Goal: Task Accomplishment & Management: Manage account settings

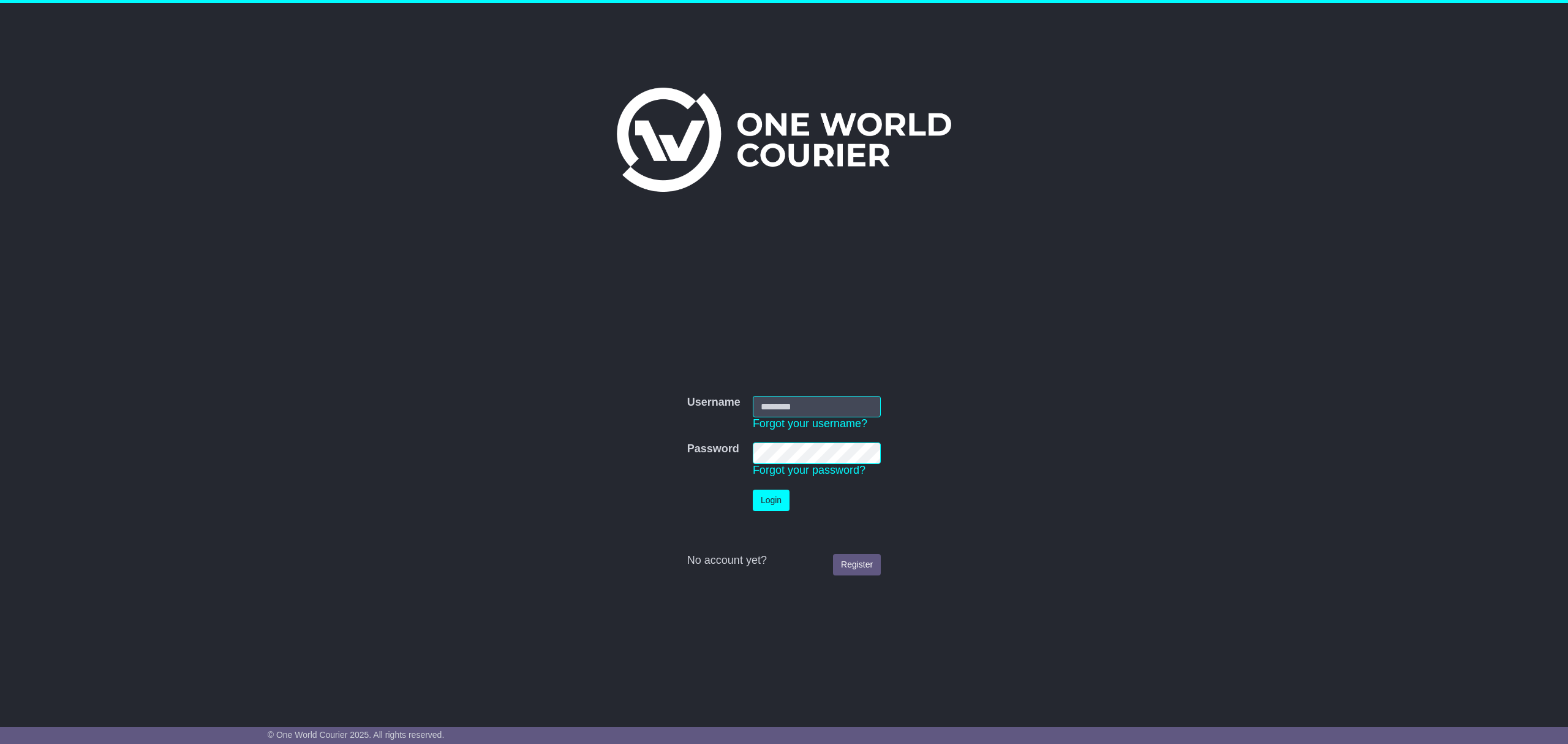
type input "********"
drag, startPoint x: 770, startPoint y: 500, endPoint x: 799, endPoint y: 504, distance: 29.3
click at [771, 500] on button "Login" at bounding box center [771, 500] width 37 height 21
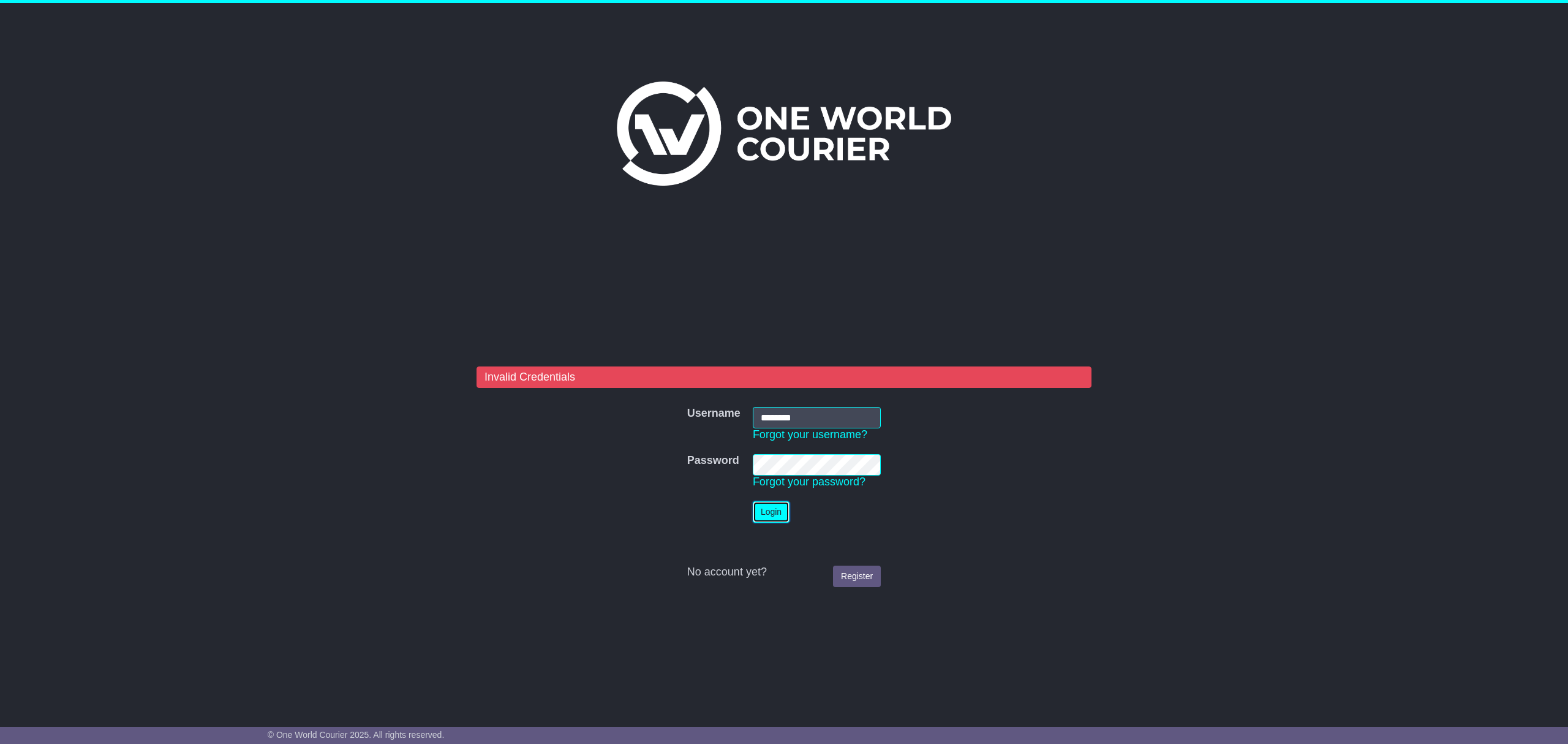
click at [770, 508] on button "Login" at bounding box center [771, 512] width 37 height 21
click at [716, 462] on tr "Password Password Forgot your password?" at bounding box center [784, 471] width 206 height 47
click at [753, 502] on button "Login" at bounding box center [771, 512] width 37 height 21
click at [766, 494] on td "Password Forgot your password?" at bounding box center [817, 471] width 140 height 47
click at [762, 510] on button "Login" at bounding box center [771, 512] width 37 height 21
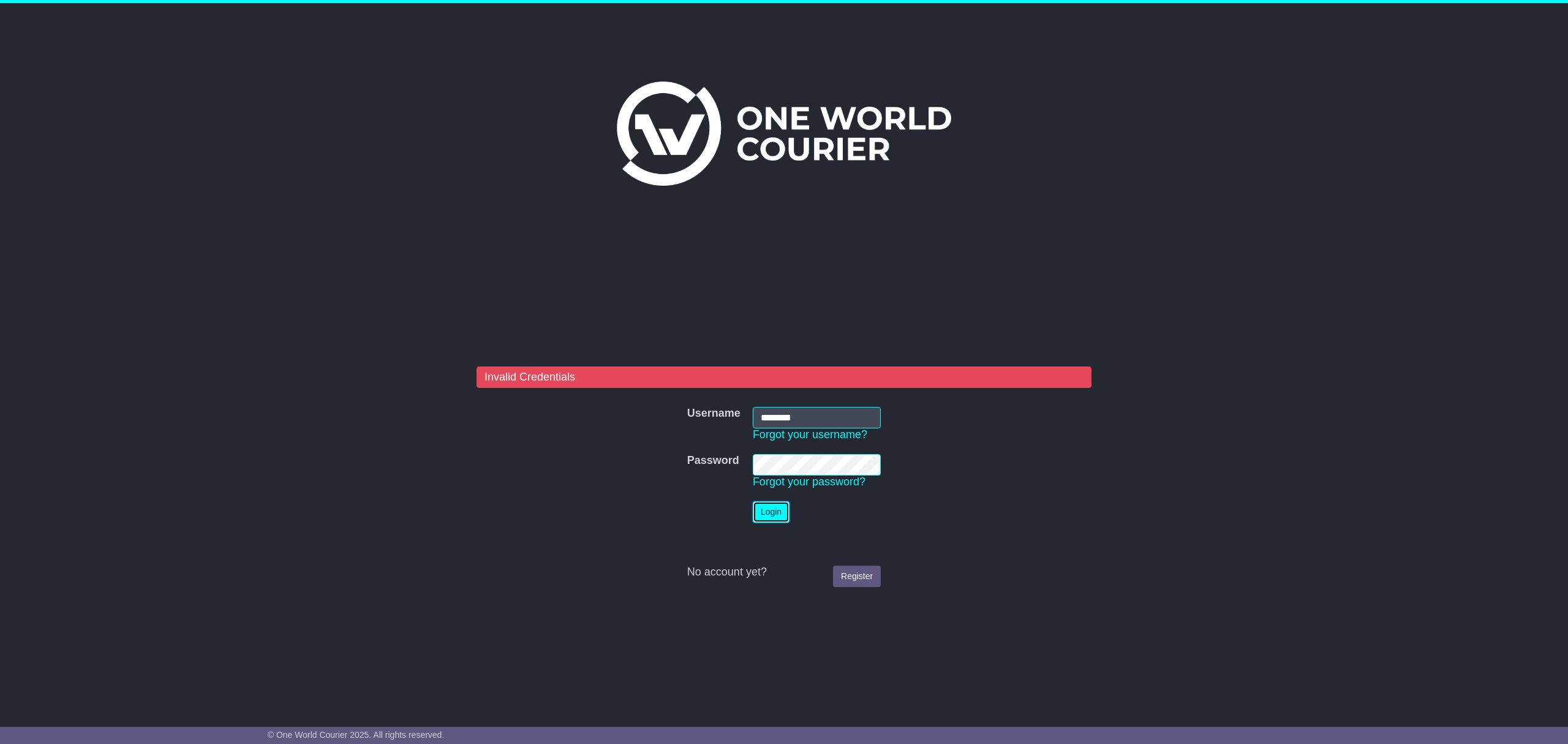
click at [753, 502] on button "Login" at bounding box center [771, 512] width 37 height 21
click at [779, 509] on button "Login" at bounding box center [771, 512] width 37 height 21
click at [725, 454] on tr "Password Password Forgot your password?" at bounding box center [784, 471] width 206 height 47
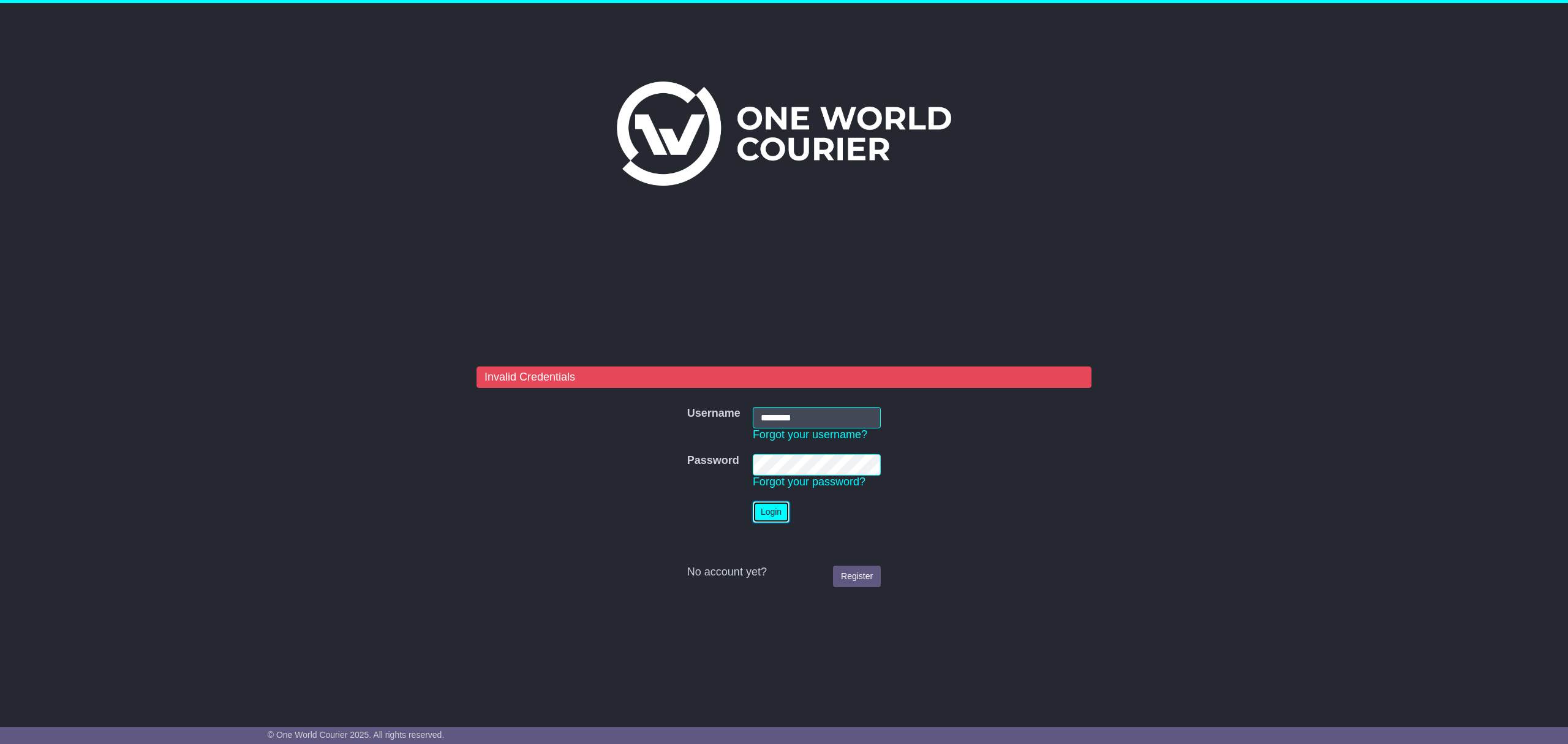
click at [769, 509] on button "Login" at bounding box center [771, 512] width 37 height 21
